Goal: Task Accomplishment & Management: Manage account settings

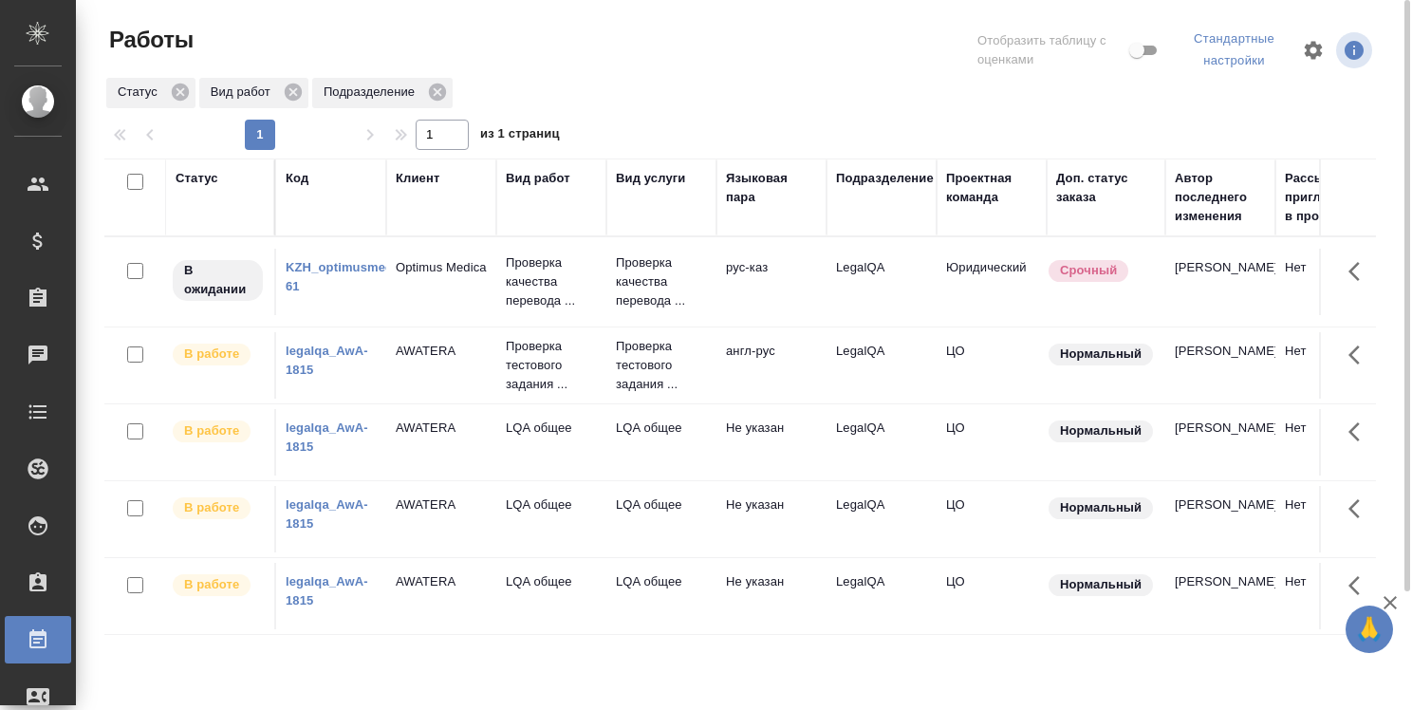
click at [327, 352] on link "legalqa_AwA-1815" at bounding box center [327, 359] width 83 height 33
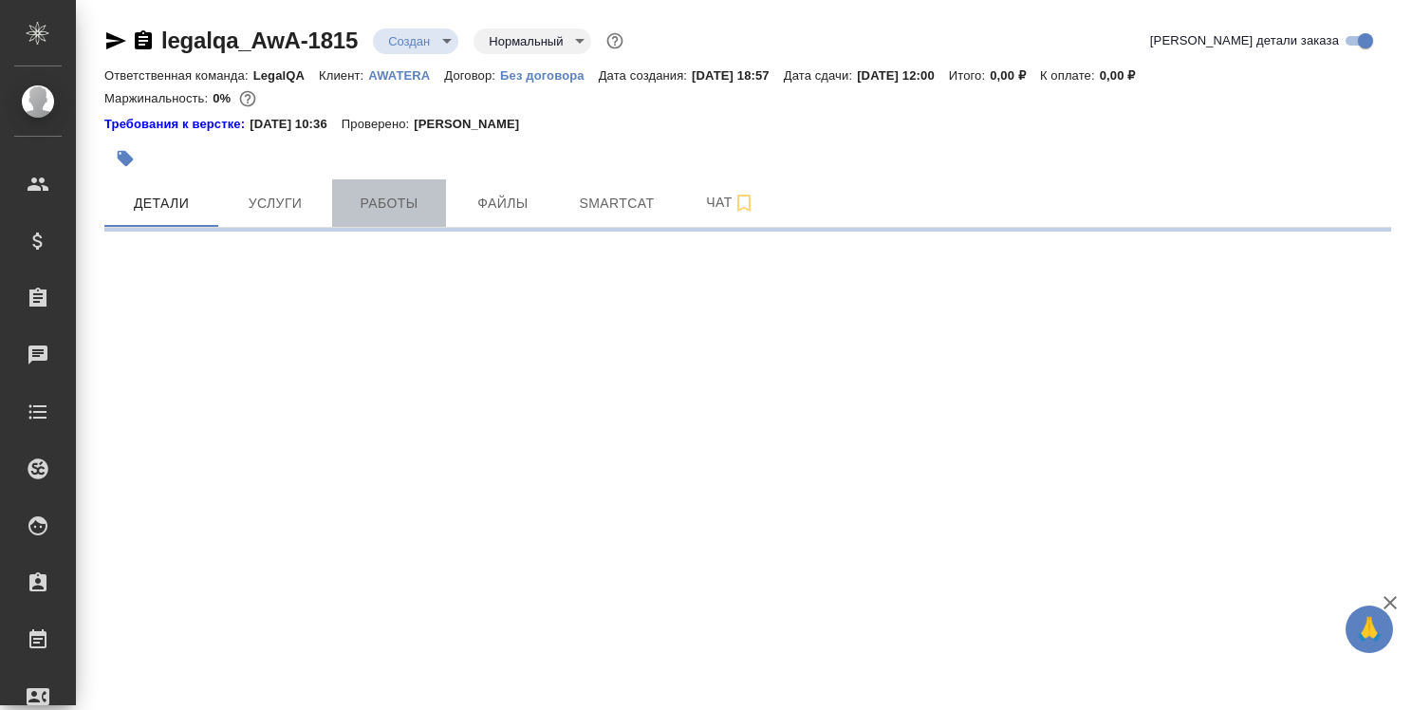
click at [386, 196] on span "Работы" at bounding box center [388, 204] width 91 height 24
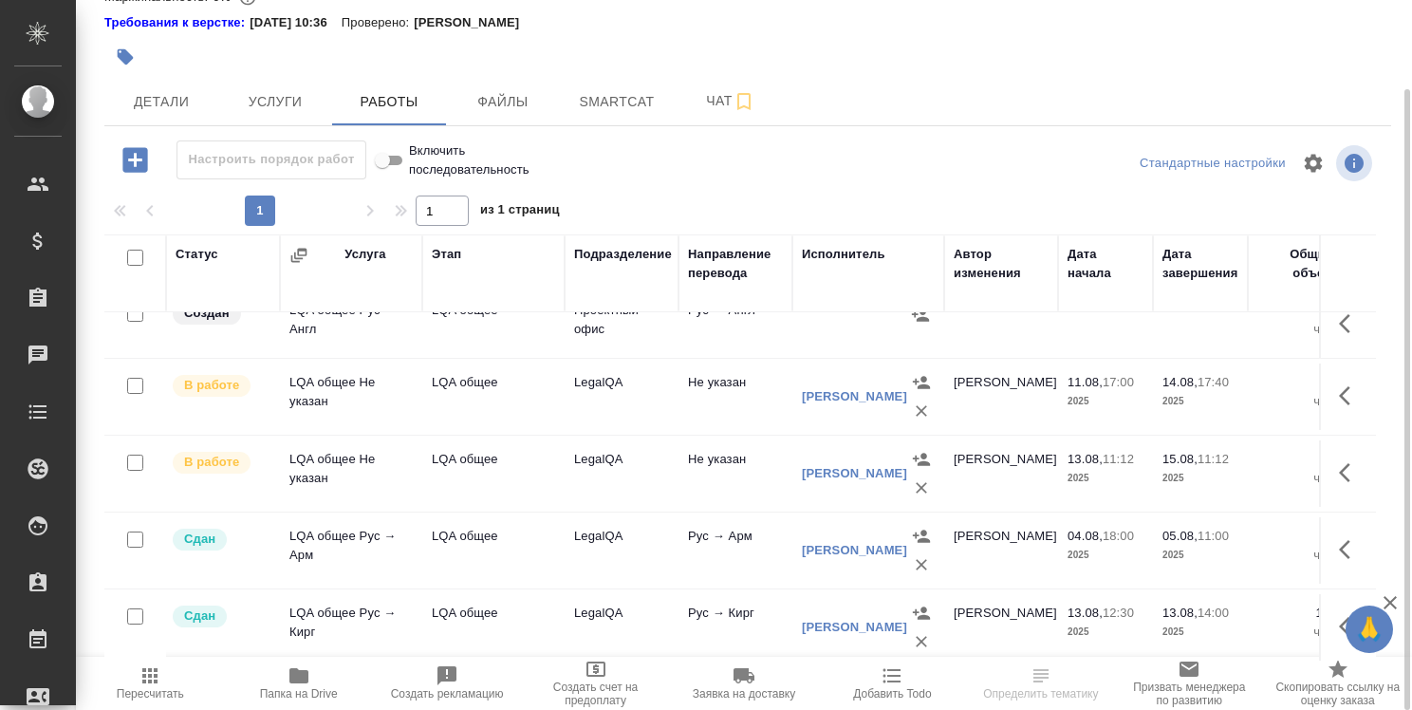
scroll to position [759, 0]
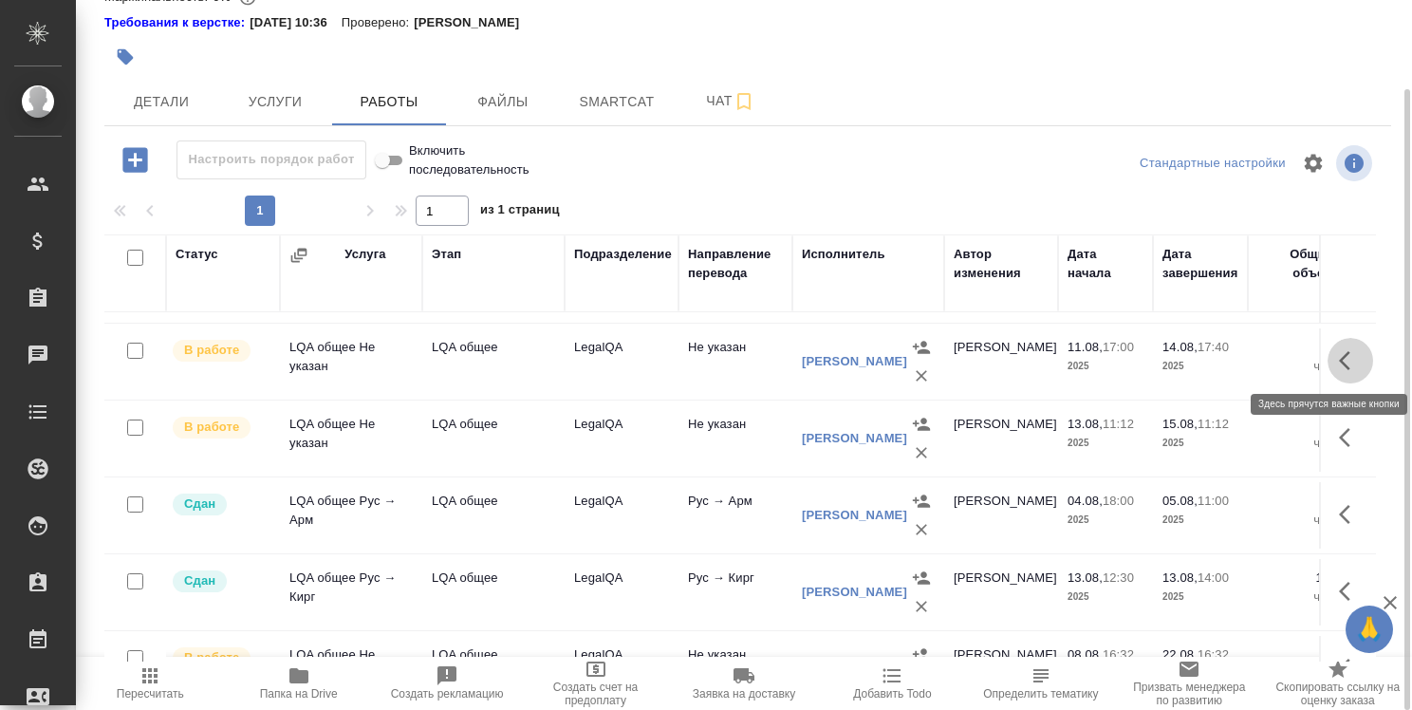
click at [1339, 355] on icon "button" at bounding box center [1350, 360] width 23 height 23
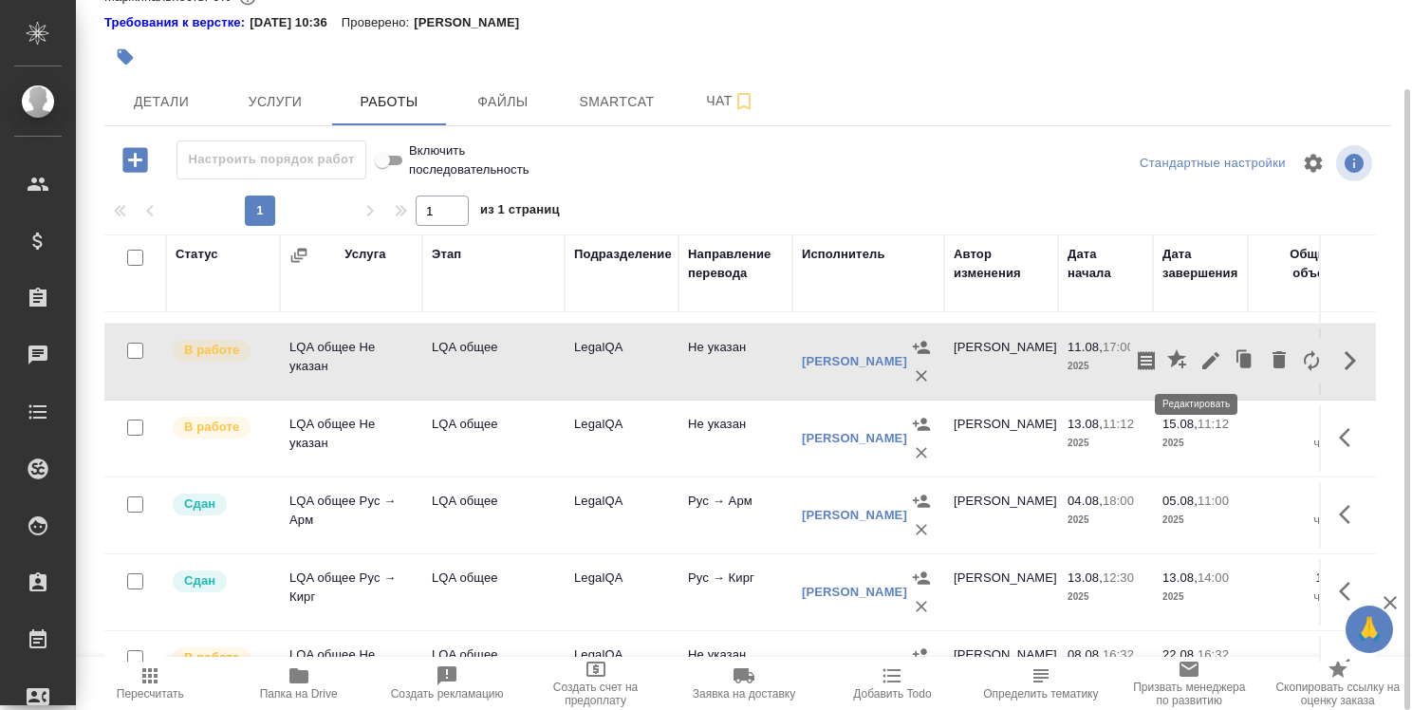
click at [1199, 360] on icon "button" at bounding box center [1210, 360] width 23 height 23
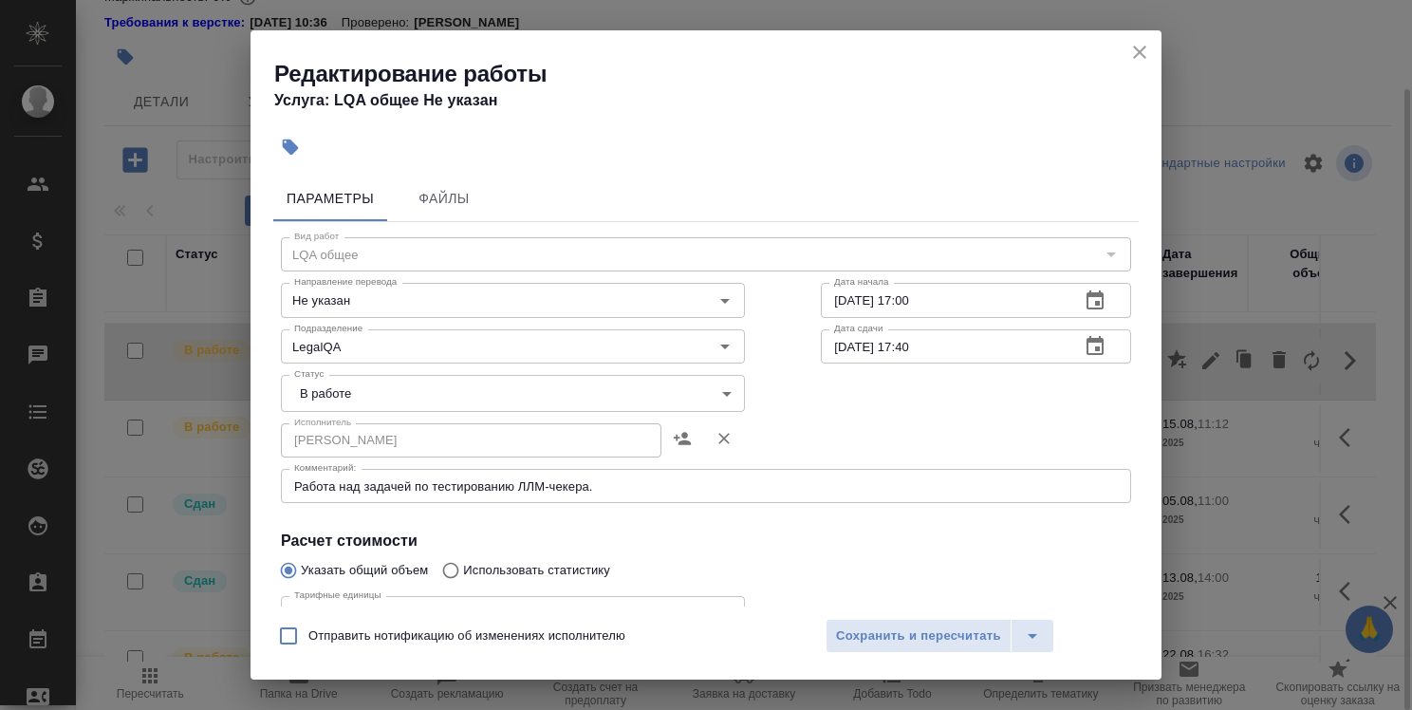
click at [1140, 47] on icon "close" at bounding box center [1139, 52] width 23 height 23
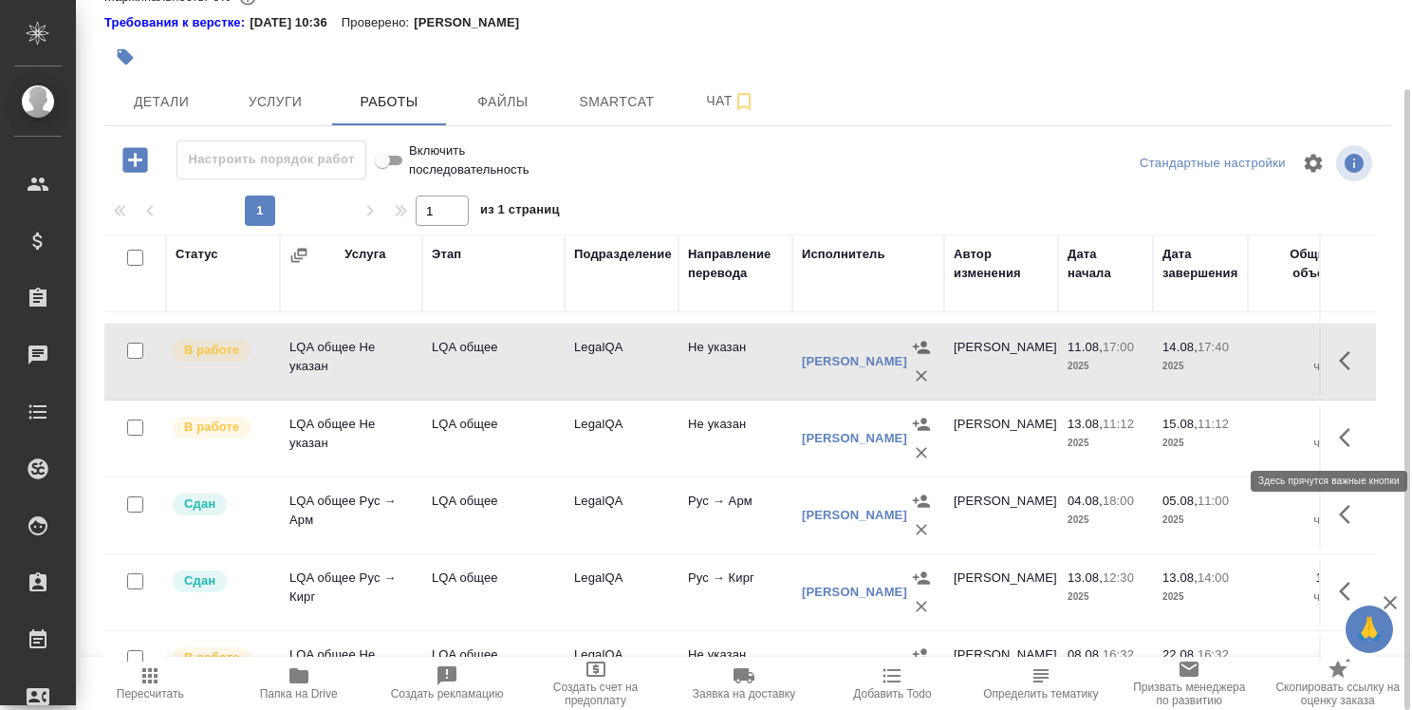
click at [1339, 435] on icon "button" at bounding box center [1350, 437] width 23 height 23
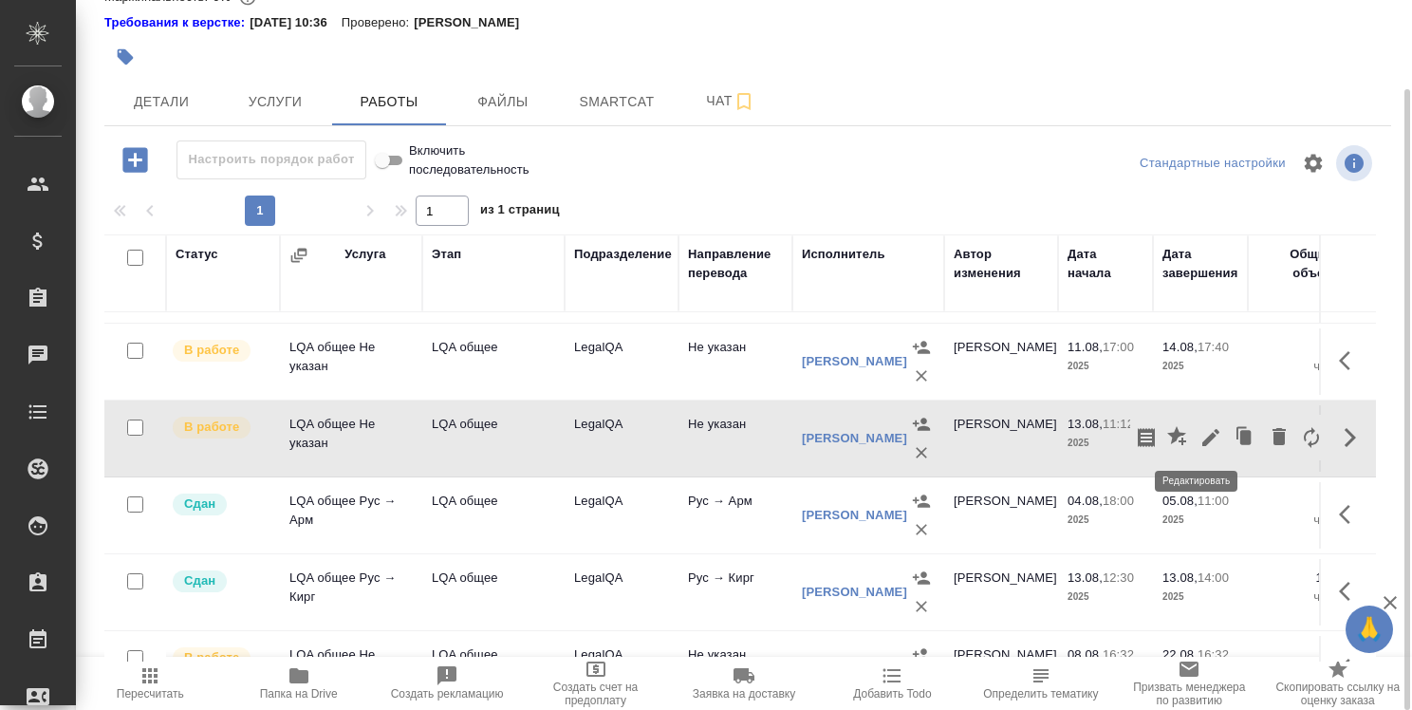
click at [1202, 433] on icon "button" at bounding box center [1210, 437] width 17 height 17
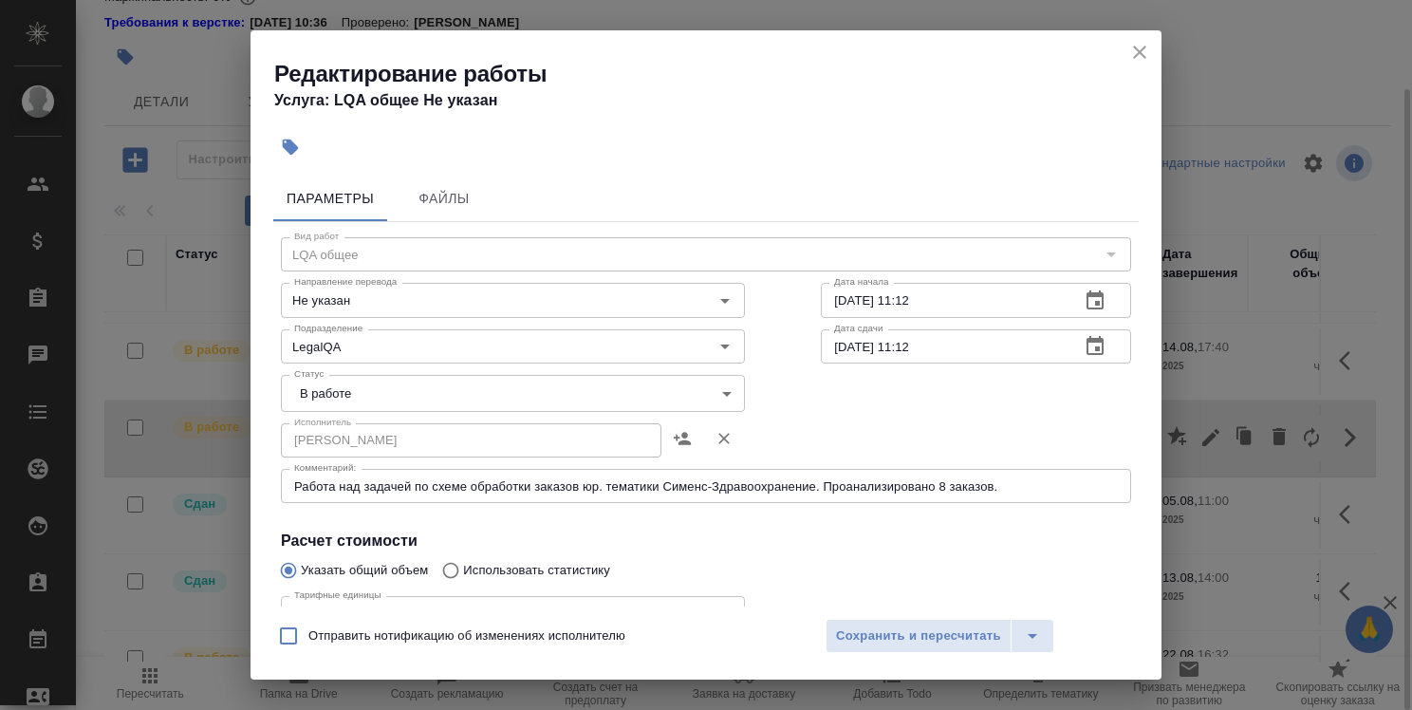
click at [1137, 53] on icon "close" at bounding box center [1139, 52] width 13 height 13
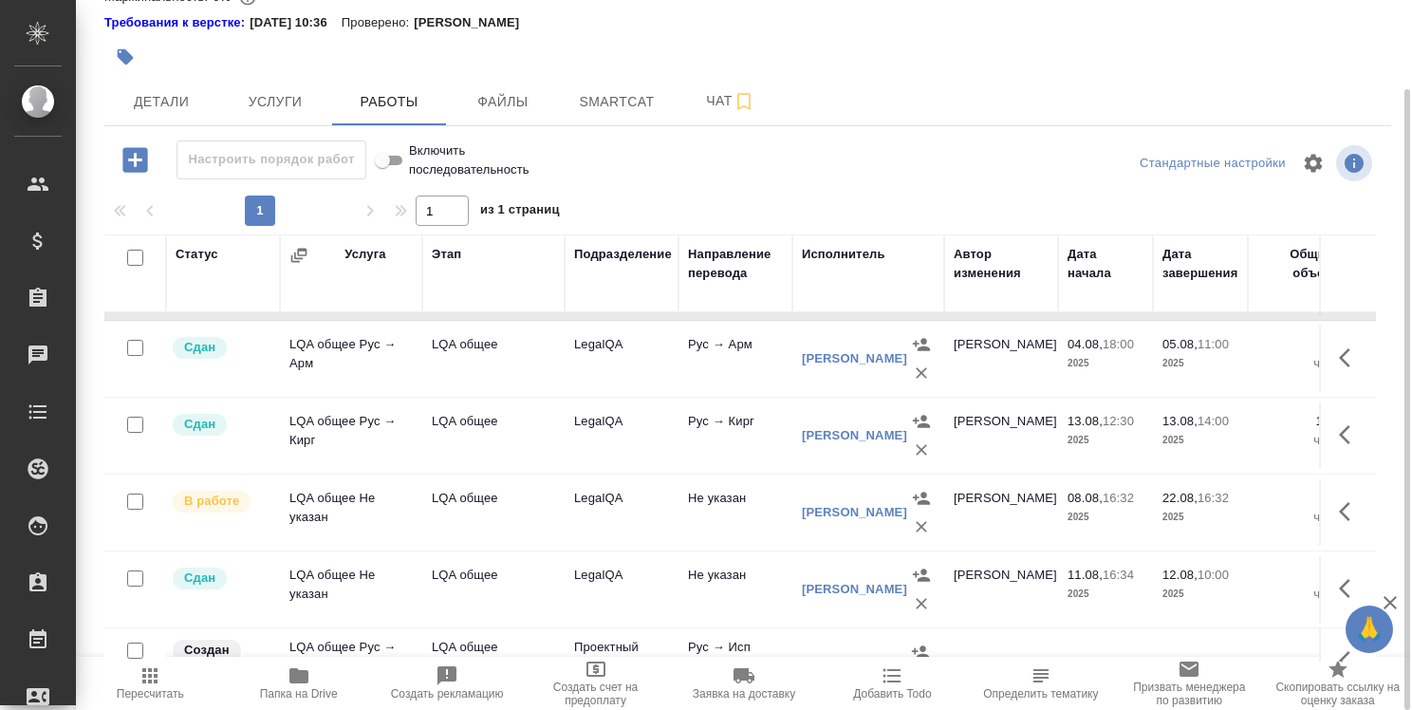
scroll to position [949, 0]
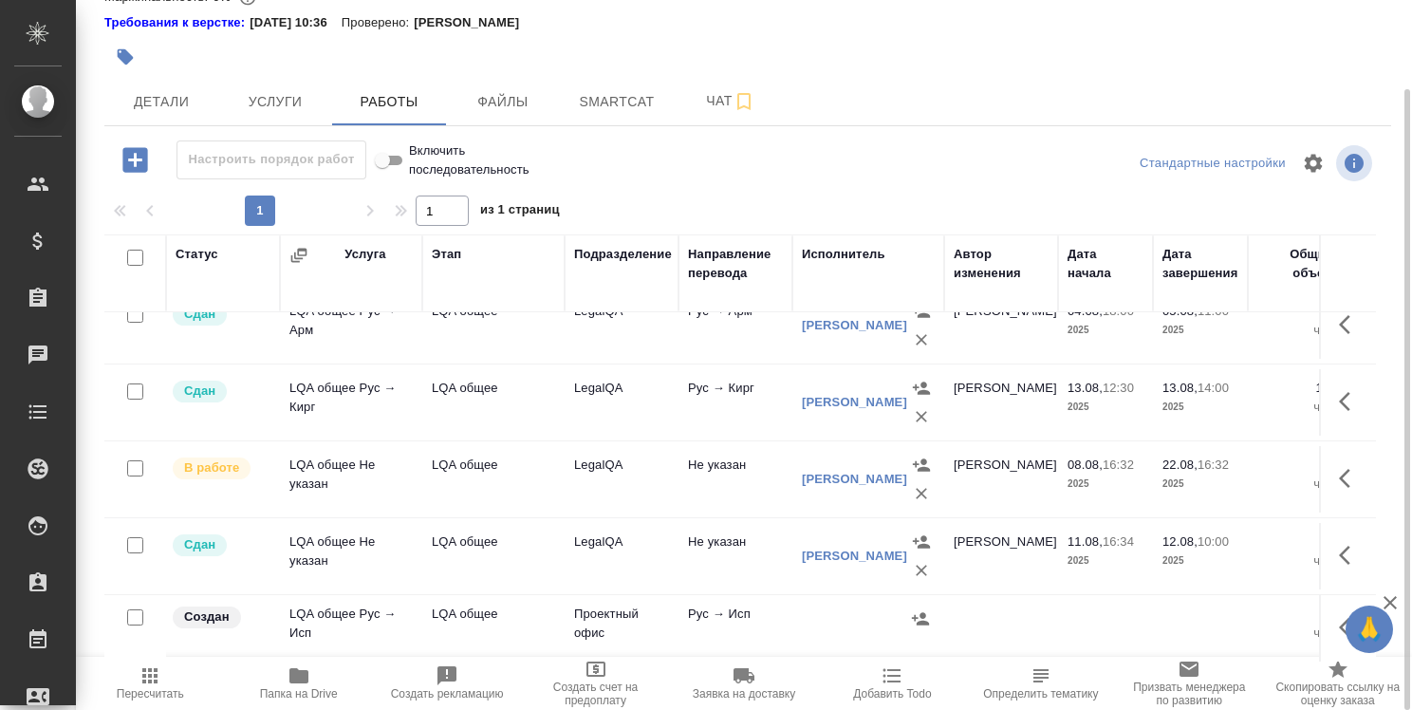
click at [1327, 469] on button "button" at bounding box center [1350, 478] width 46 height 46
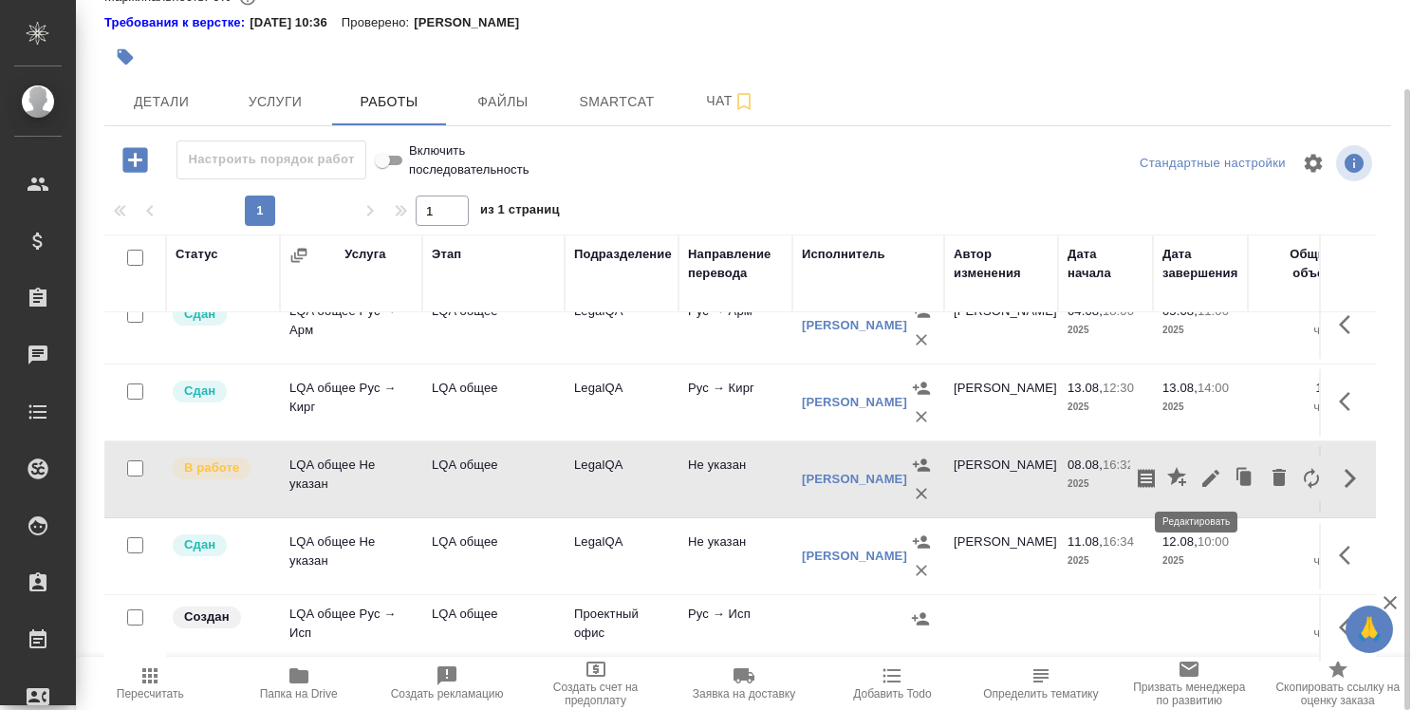
click at [1204, 471] on icon "button" at bounding box center [1210, 478] width 23 height 23
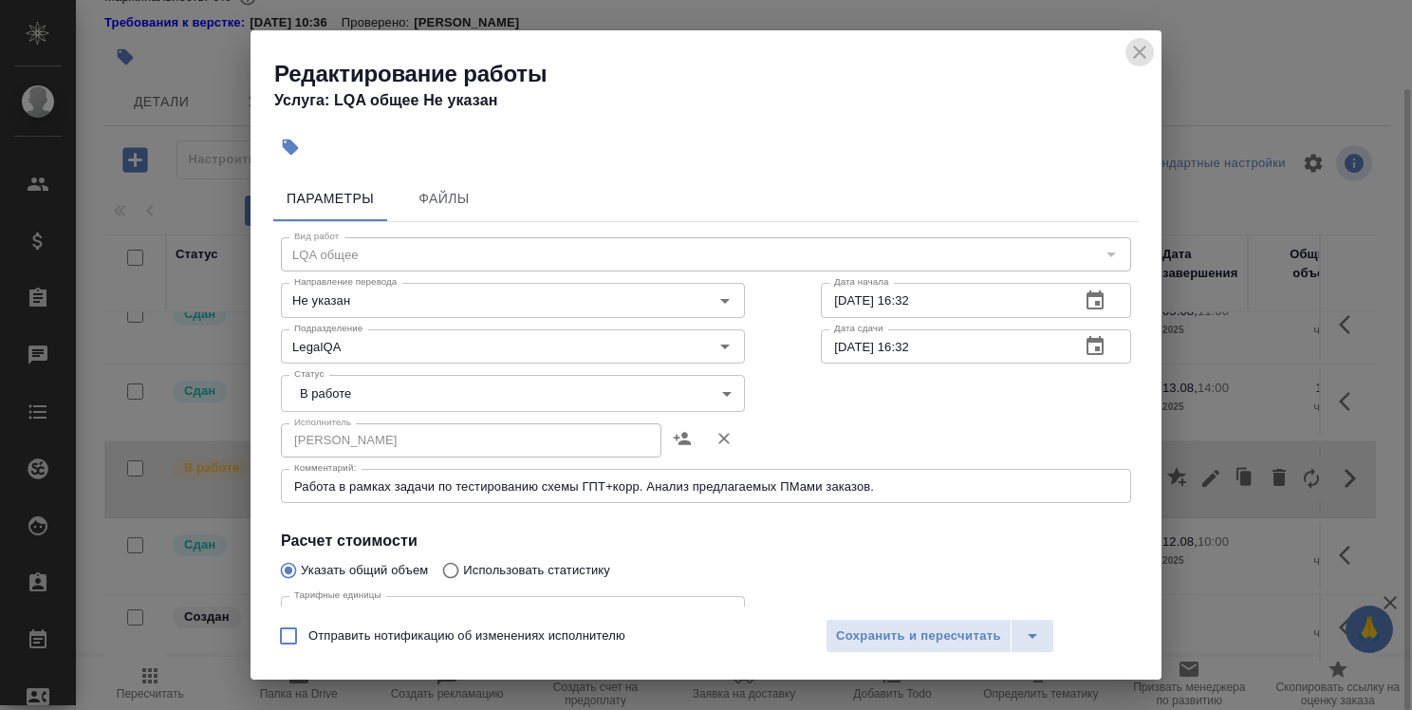
click at [1137, 57] on icon "close" at bounding box center [1139, 52] width 23 height 23
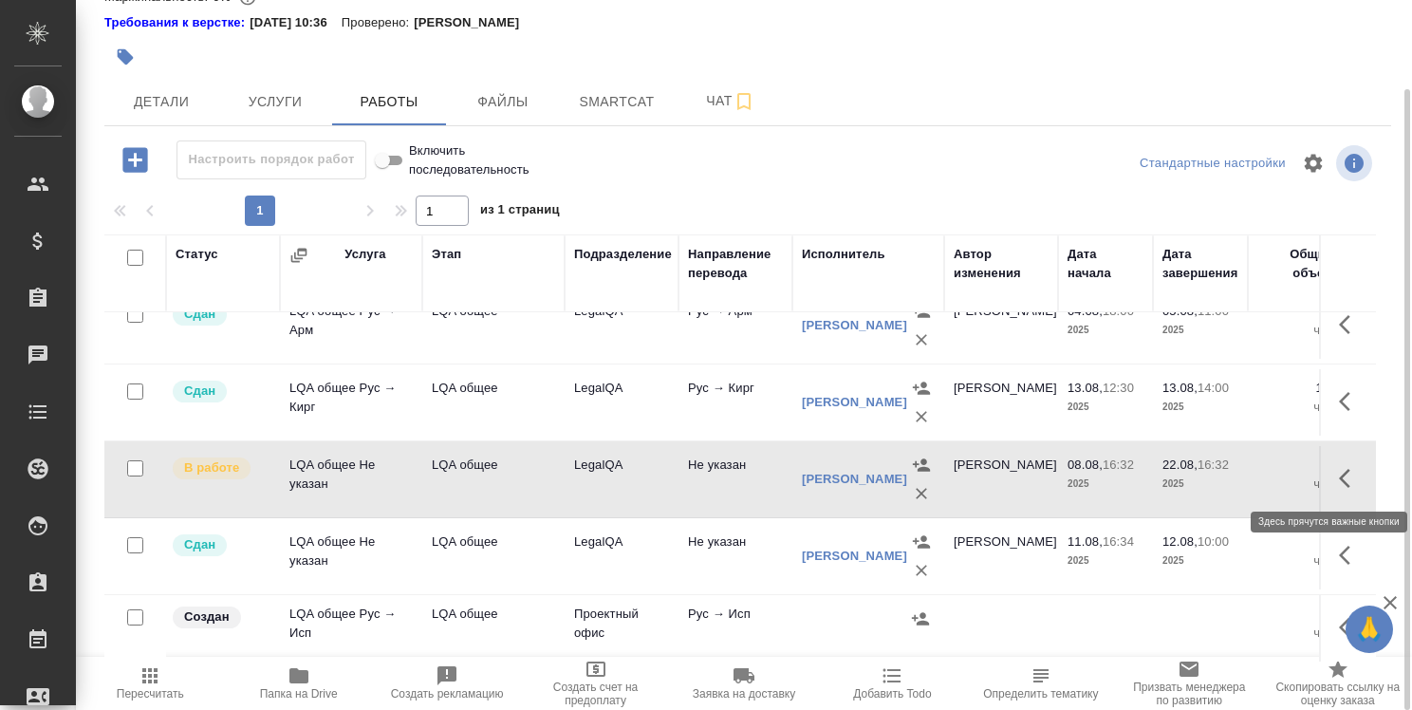
click at [1339, 467] on icon "button" at bounding box center [1350, 478] width 23 height 23
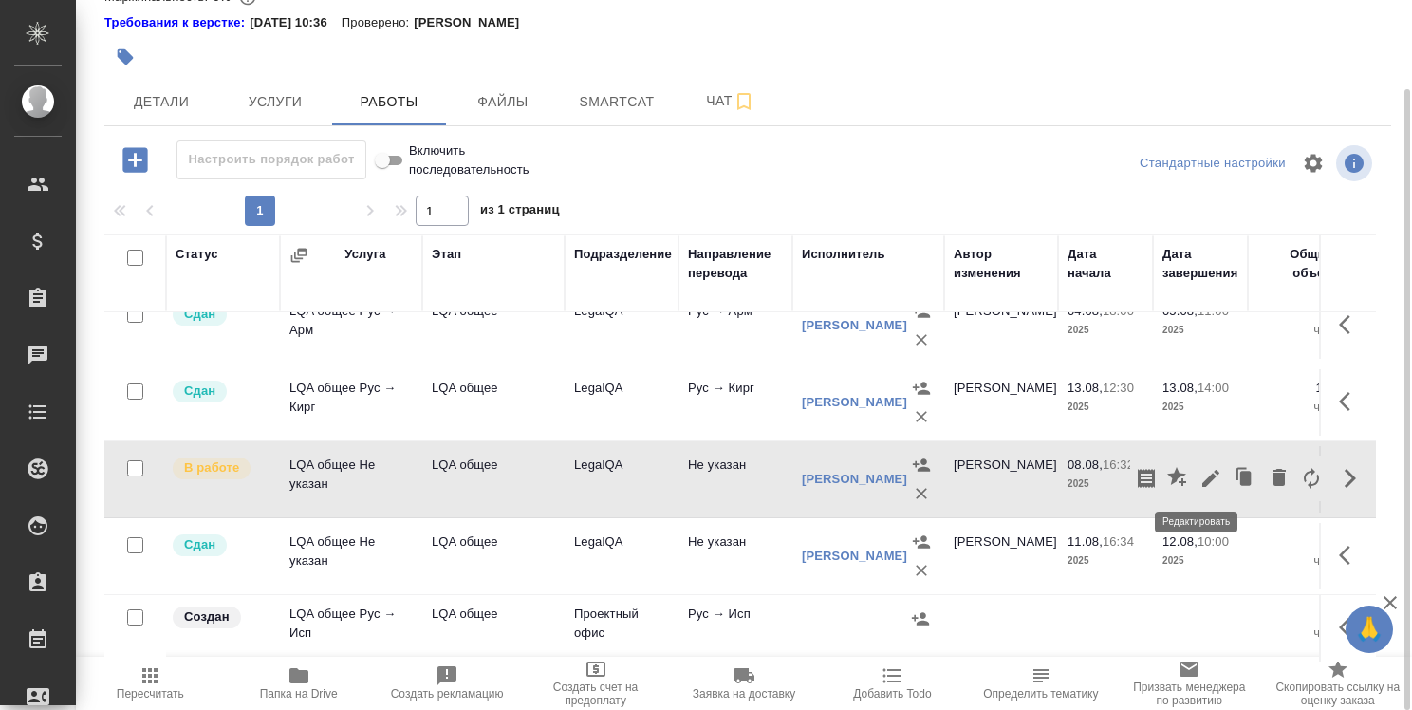
click at [1202, 474] on icon "button" at bounding box center [1210, 478] width 17 height 17
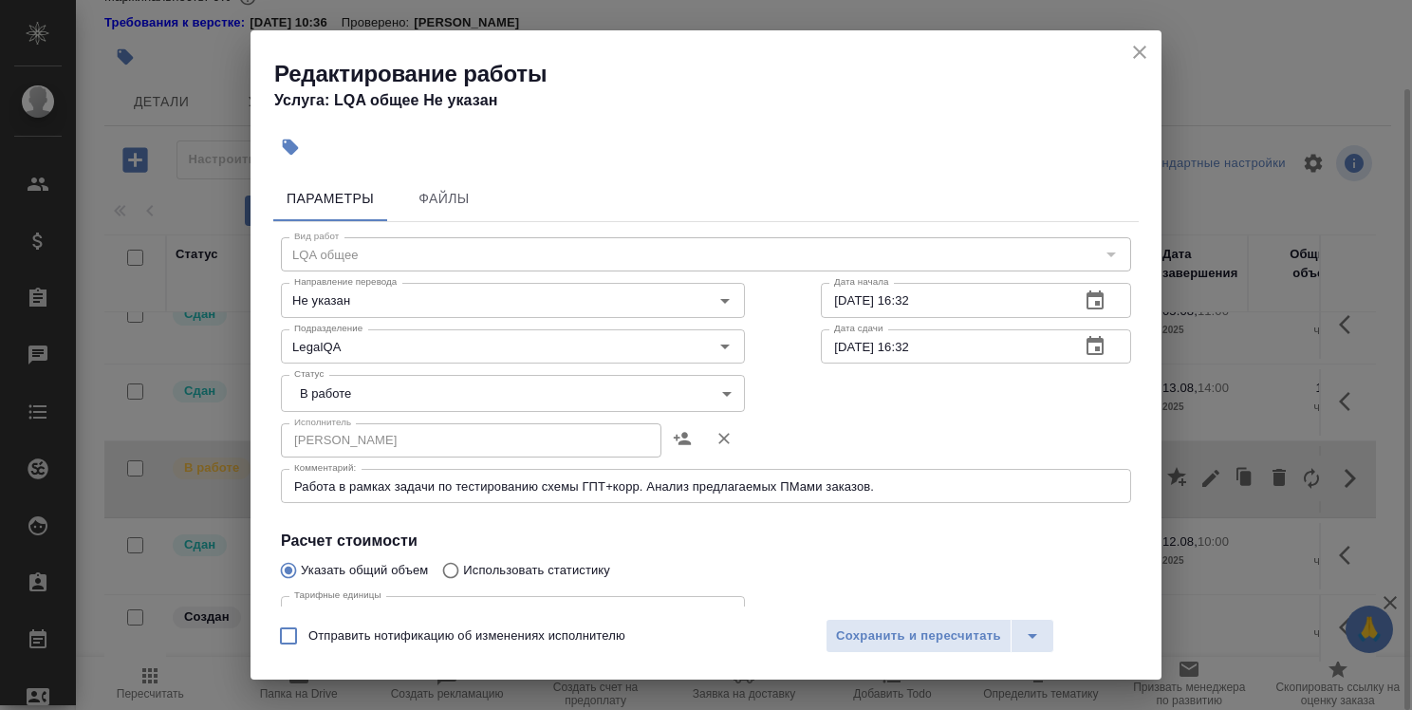
click at [1135, 50] on icon "close" at bounding box center [1139, 52] width 23 height 23
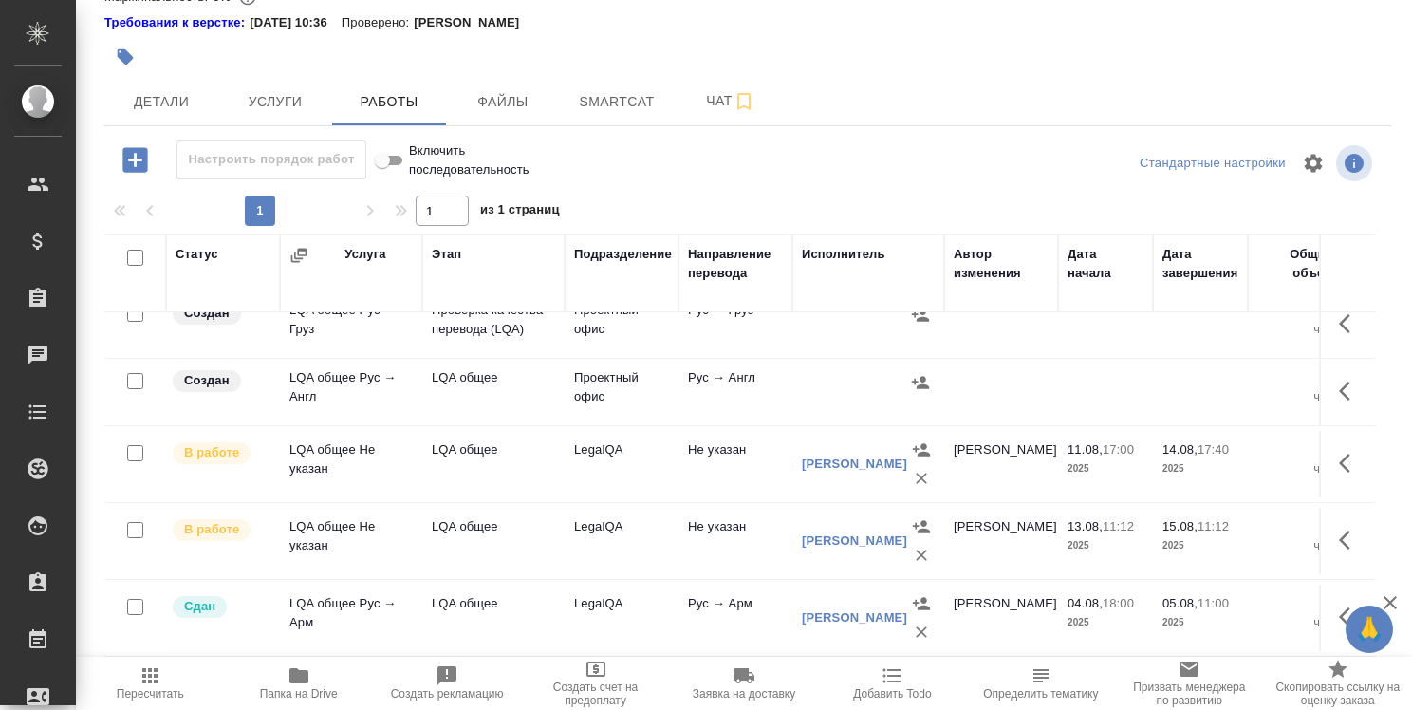
scroll to position [664, 0]
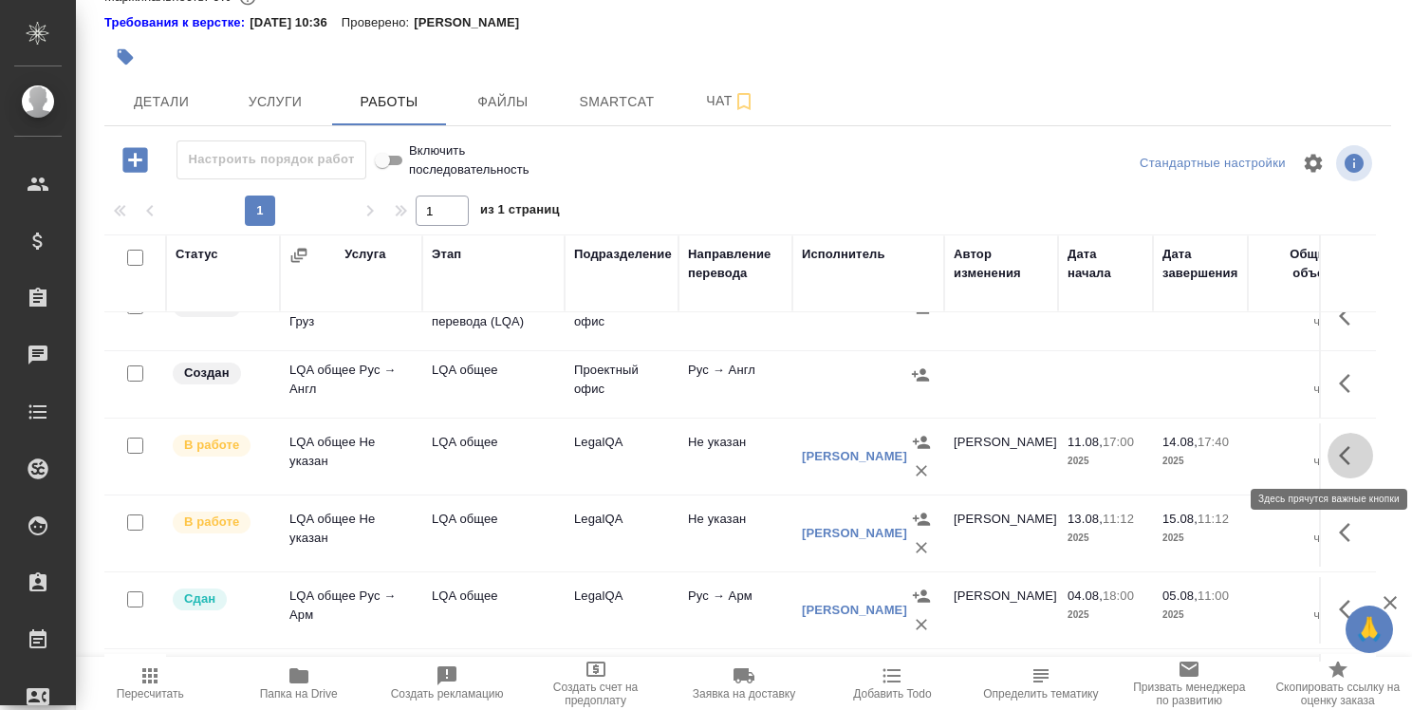
click at [1339, 457] on icon "button" at bounding box center [1350, 455] width 23 height 23
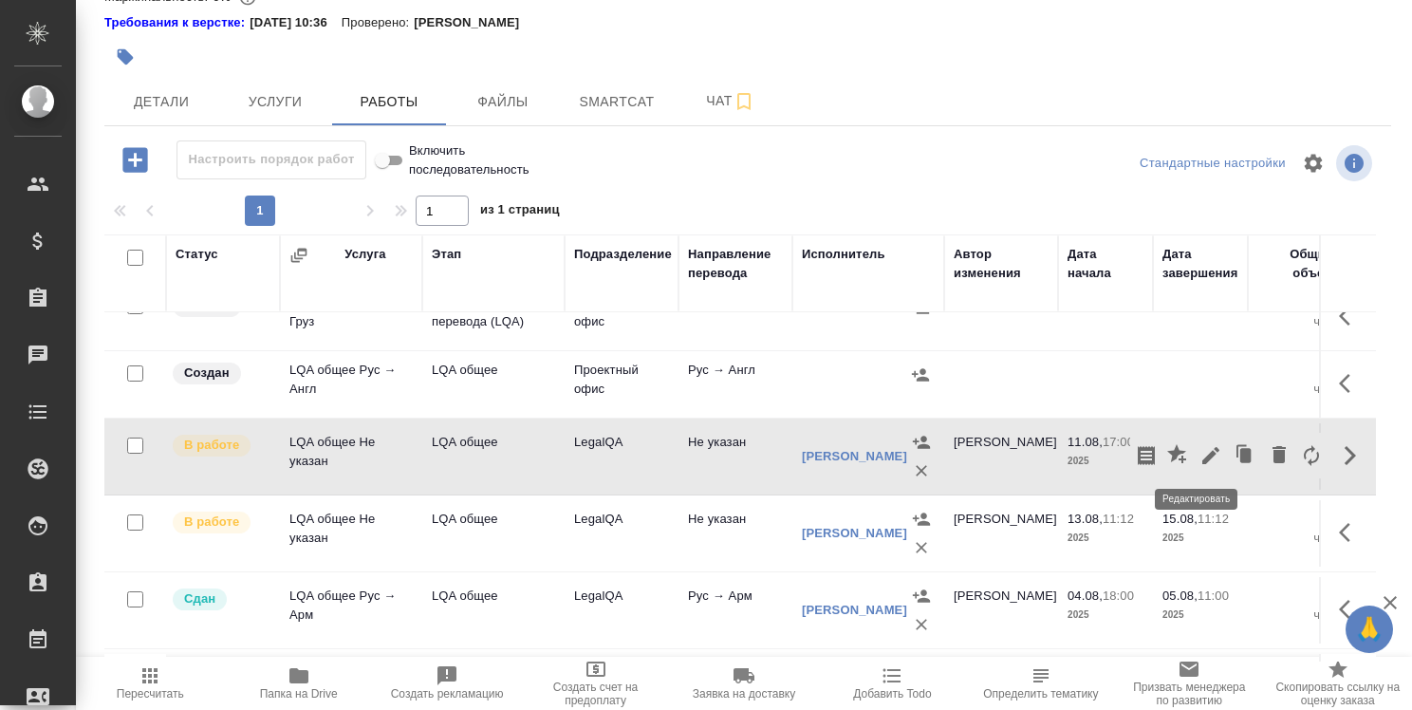
click at [1202, 455] on icon "button" at bounding box center [1210, 455] width 17 height 17
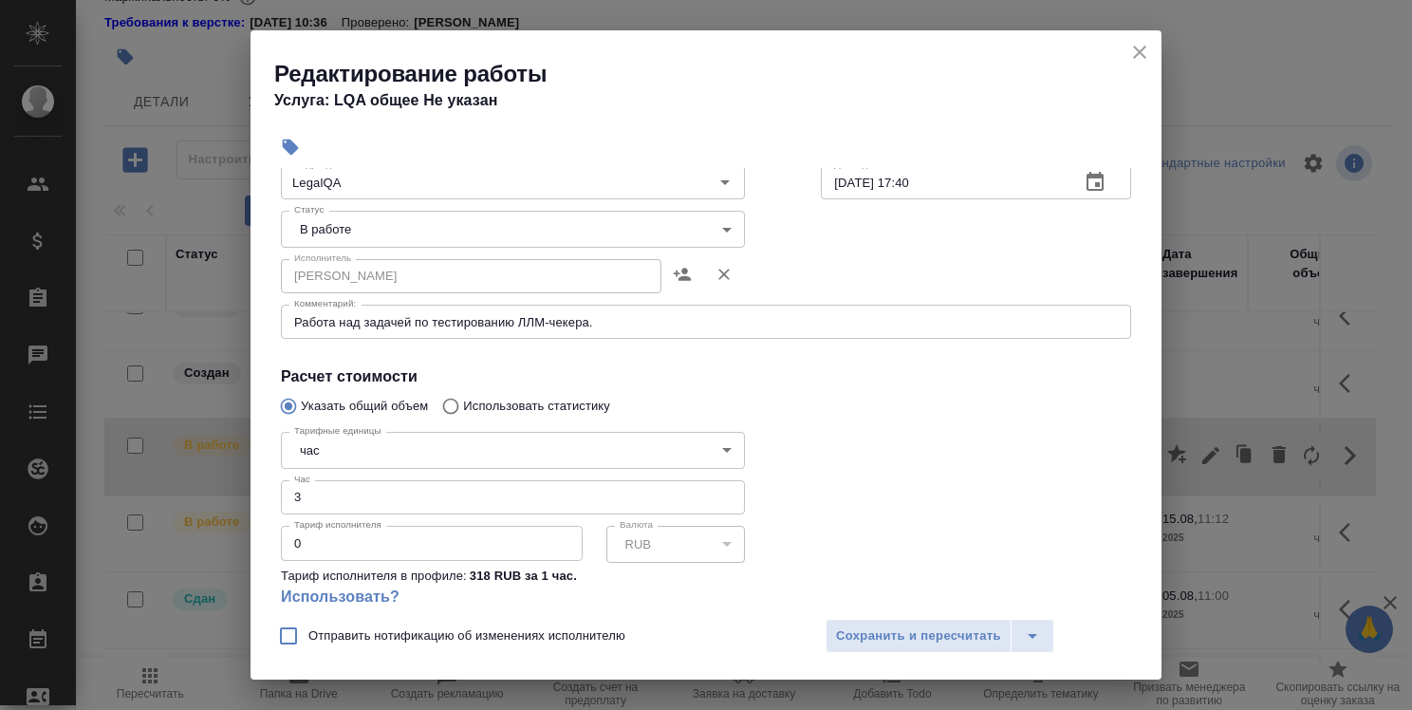
scroll to position [190, 0]
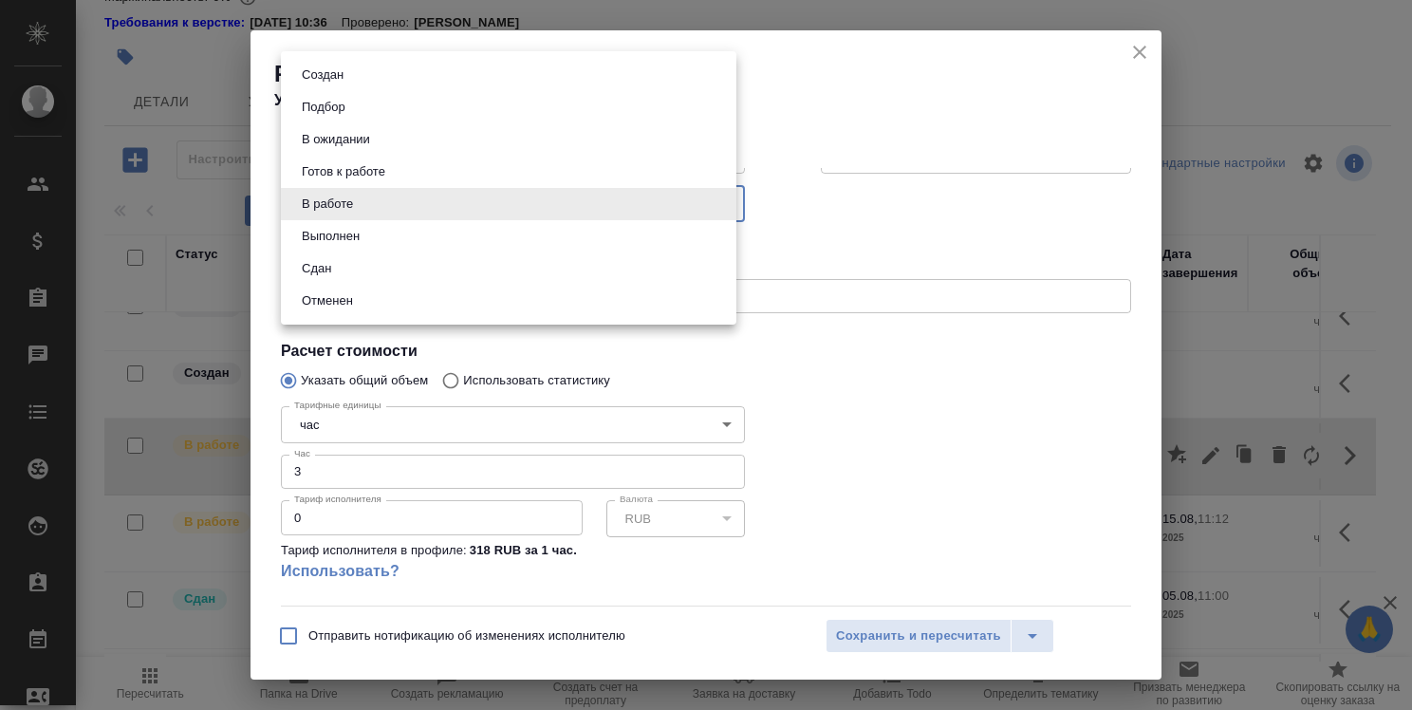
click at [714, 203] on body "🙏 .cls-1 fill:#fff; AWATERA Strelnikova Olga Клиенты Спецификации Заказы 0 Чаты…" at bounding box center [706, 355] width 1412 height 710
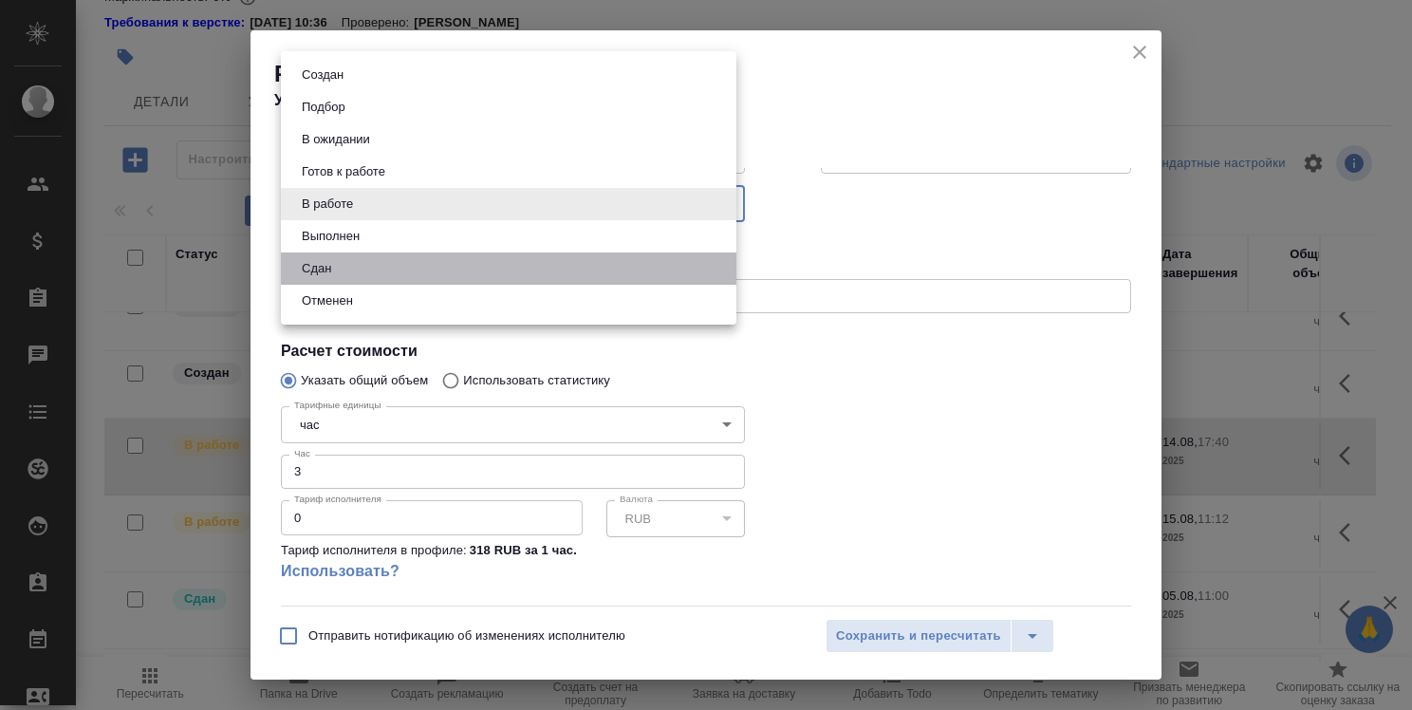
click at [490, 278] on li "Сдан" at bounding box center [508, 268] width 455 height 32
type input "closed"
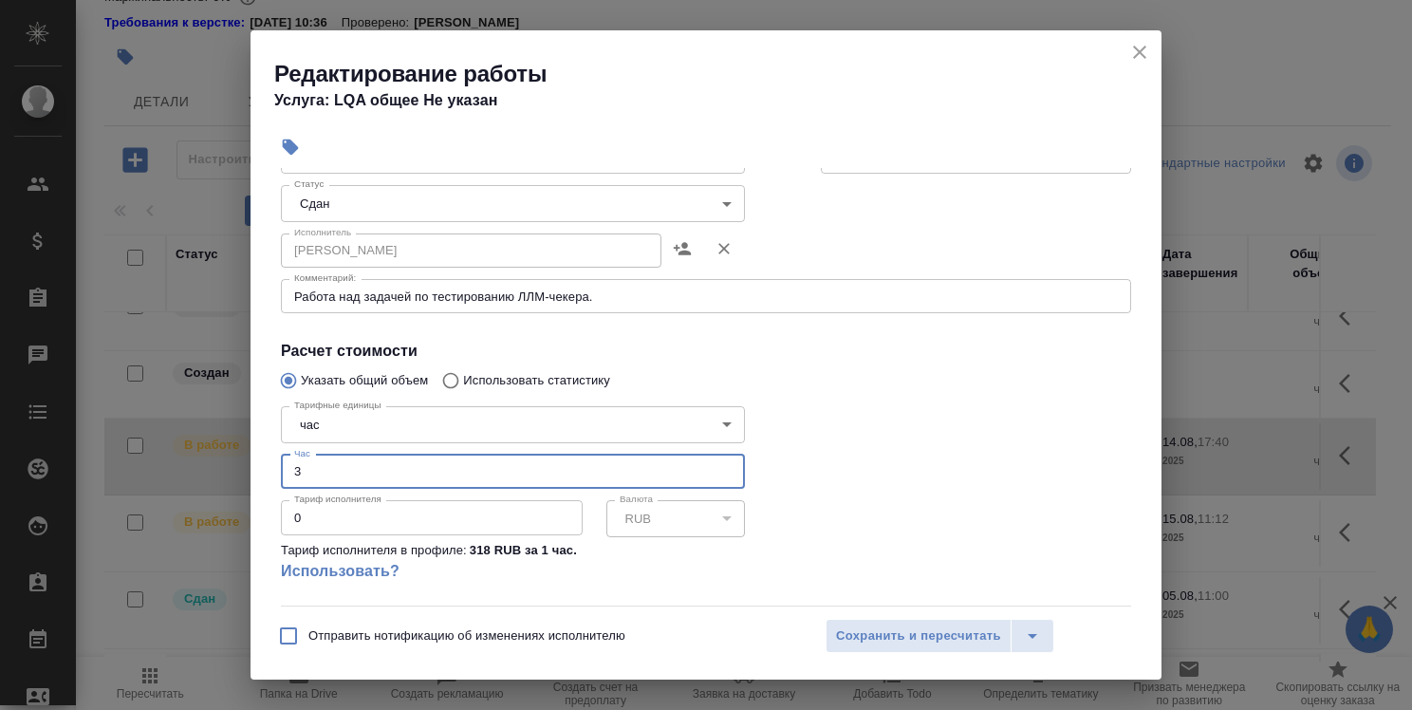
drag, startPoint x: 304, startPoint y: 465, endPoint x: 294, endPoint y: 467, distance: 9.7
click at [294, 467] on input "3" at bounding box center [513, 471] width 464 height 34
type input "4"
click at [959, 636] on span "Сохранить и пересчитать" at bounding box center [918, 636] width 165 height 22
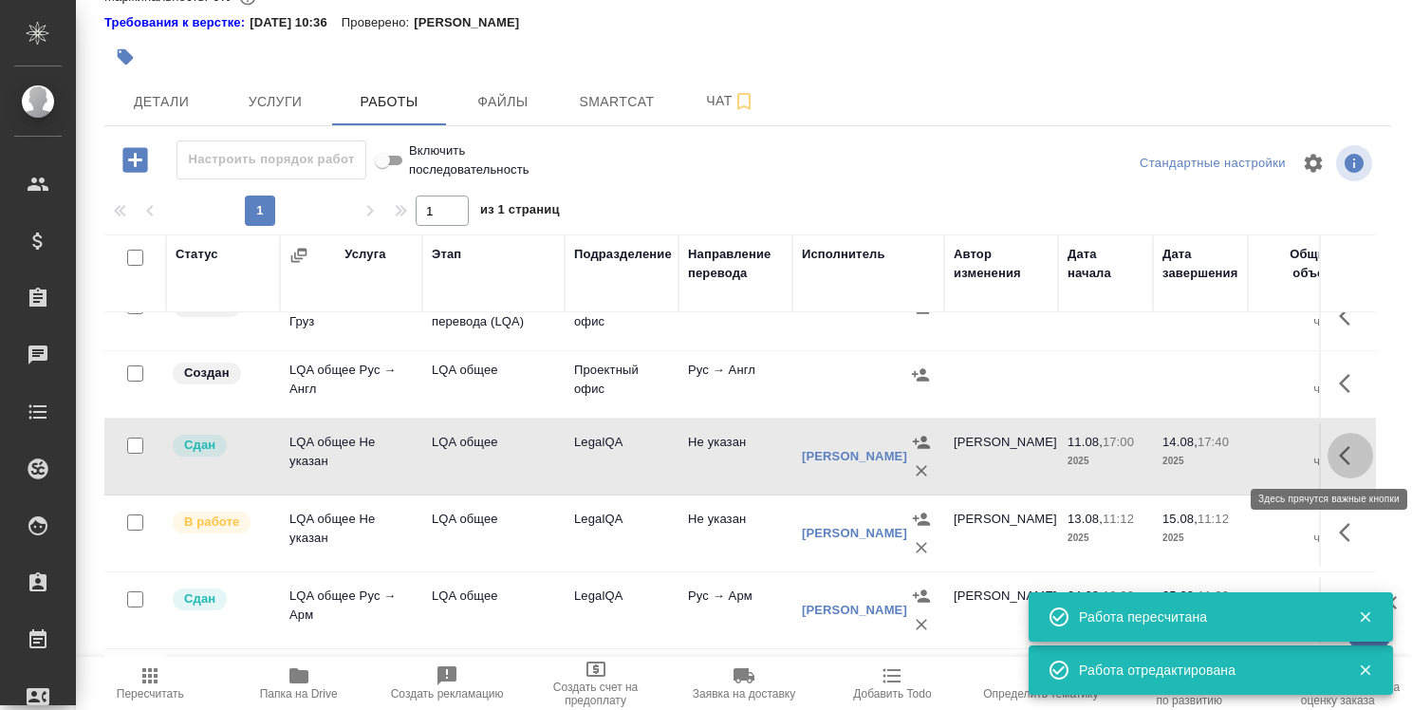
click at [1339, 448] on icon "button" at bounding box center [1350, 455] width 23 height 23
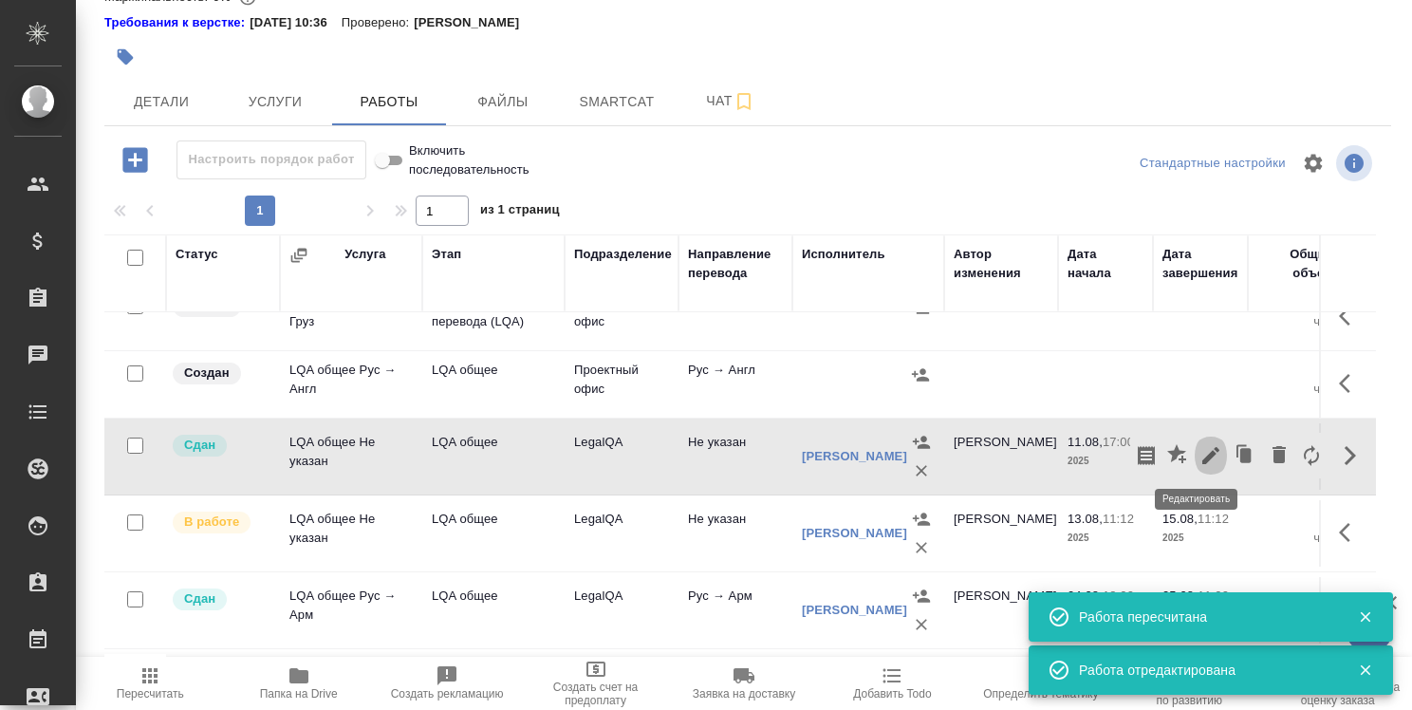
click at [1199, 455] on icon "button" at bounding box center [1210, 455] width 23 height 23
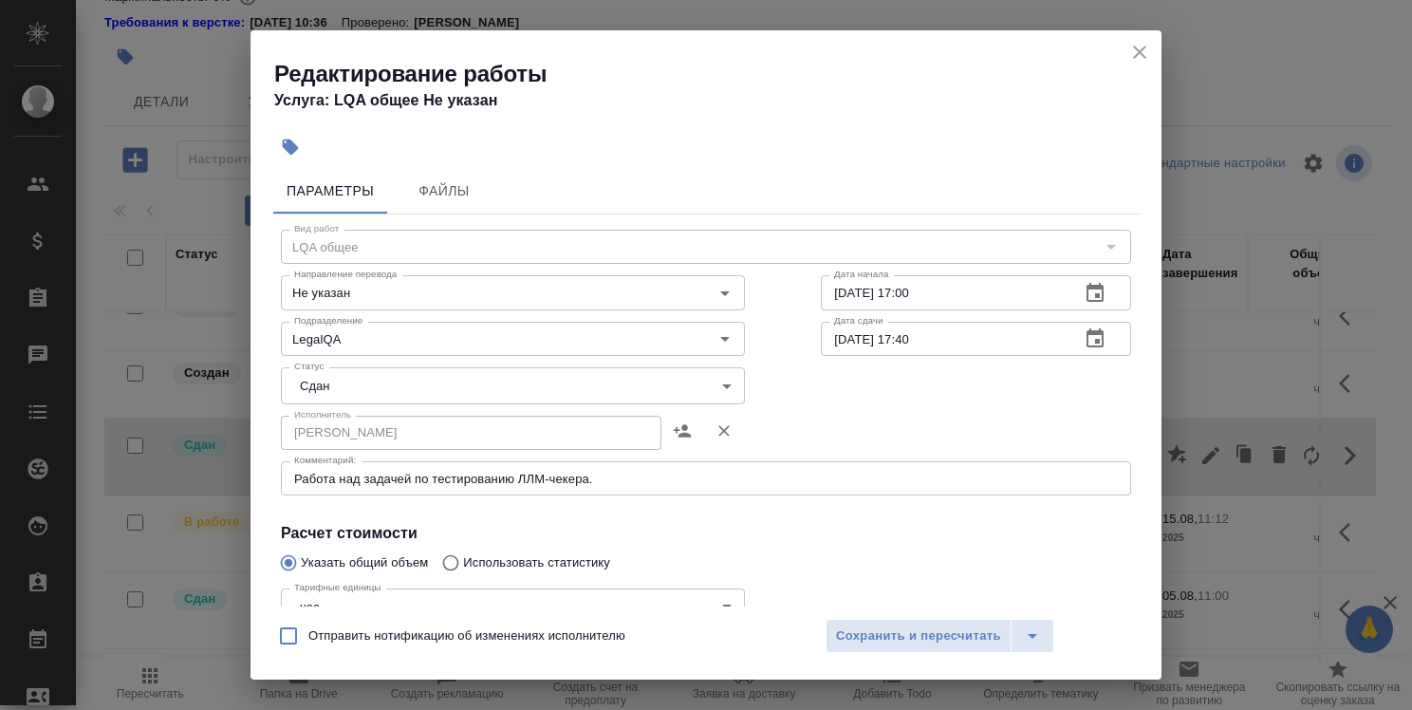
scroll to position [0, 0]
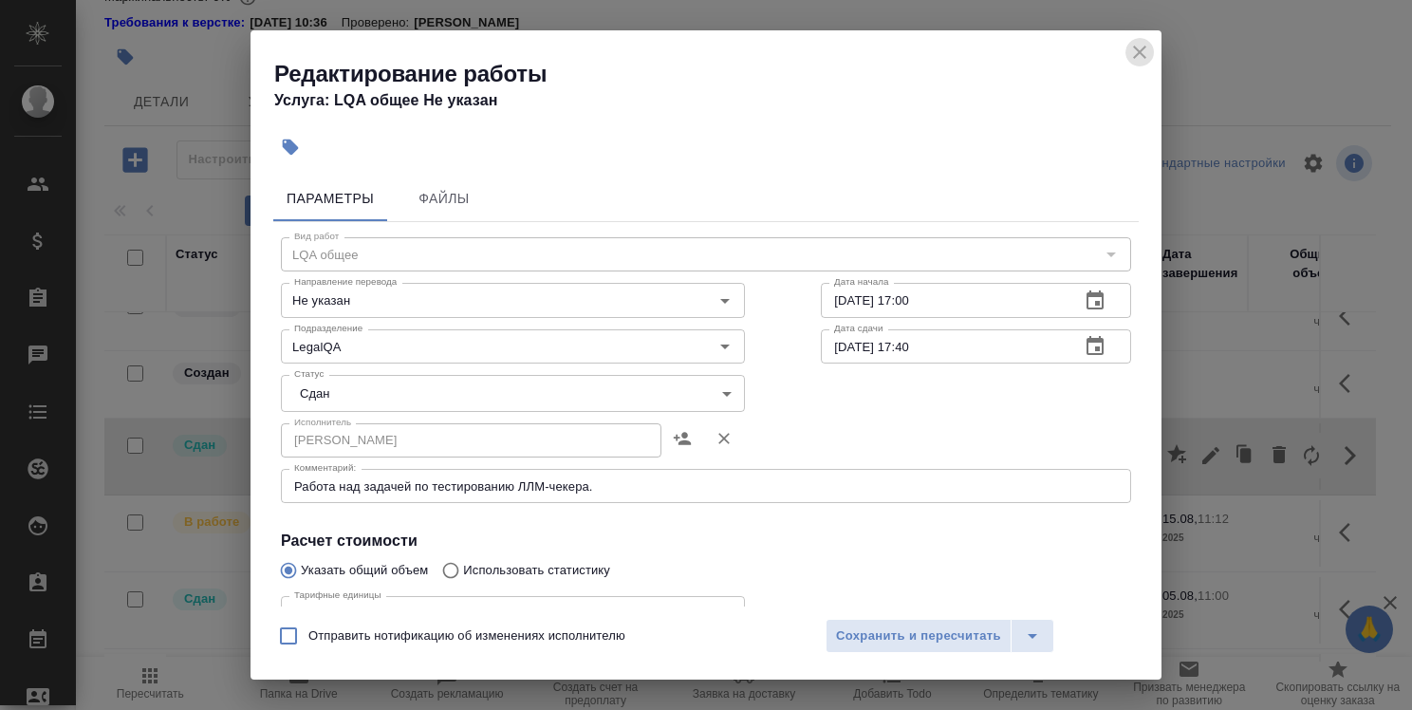
click at [1142, 54] on icon "close" at bounding box center [1139, 52] width 13 height 13
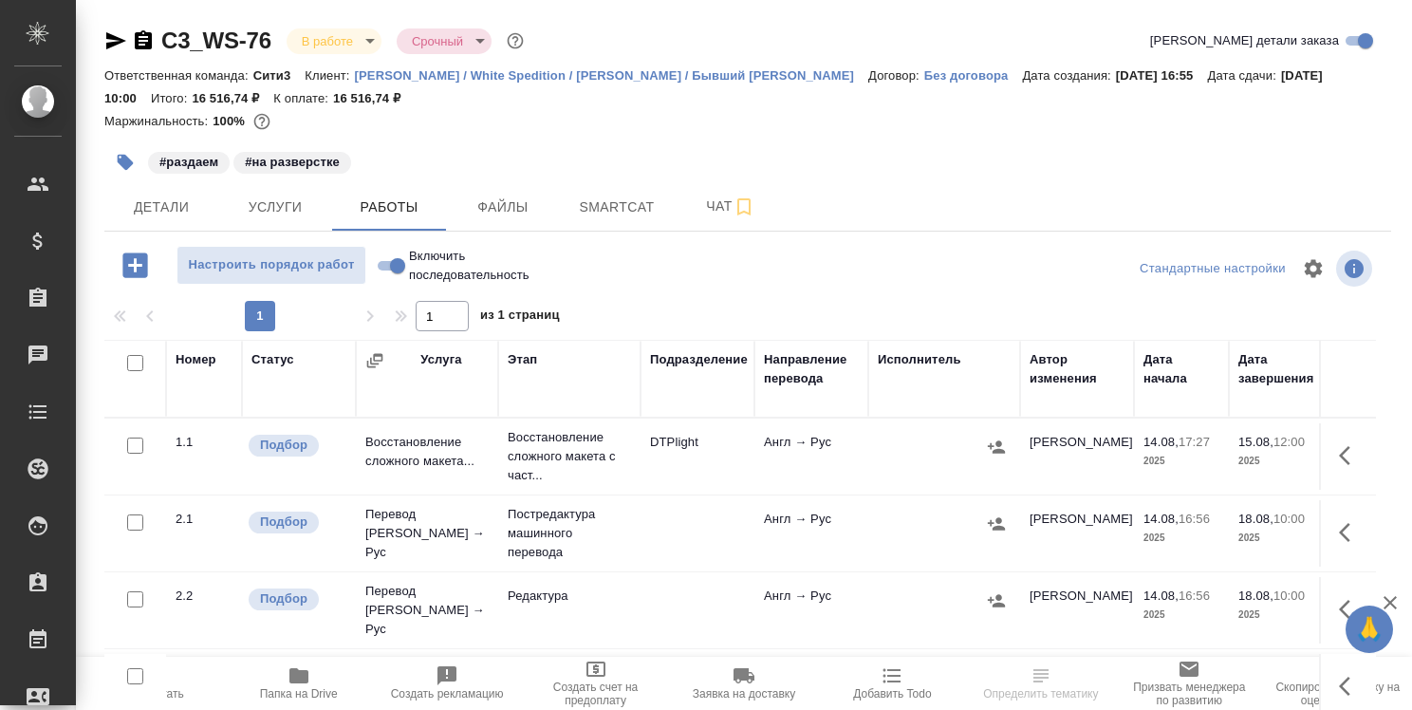
click at [304, 674] on icon "button" at bounding box center [298, 675] width 19 height 15
